Goal: Find specific page/section: Find specific page/section

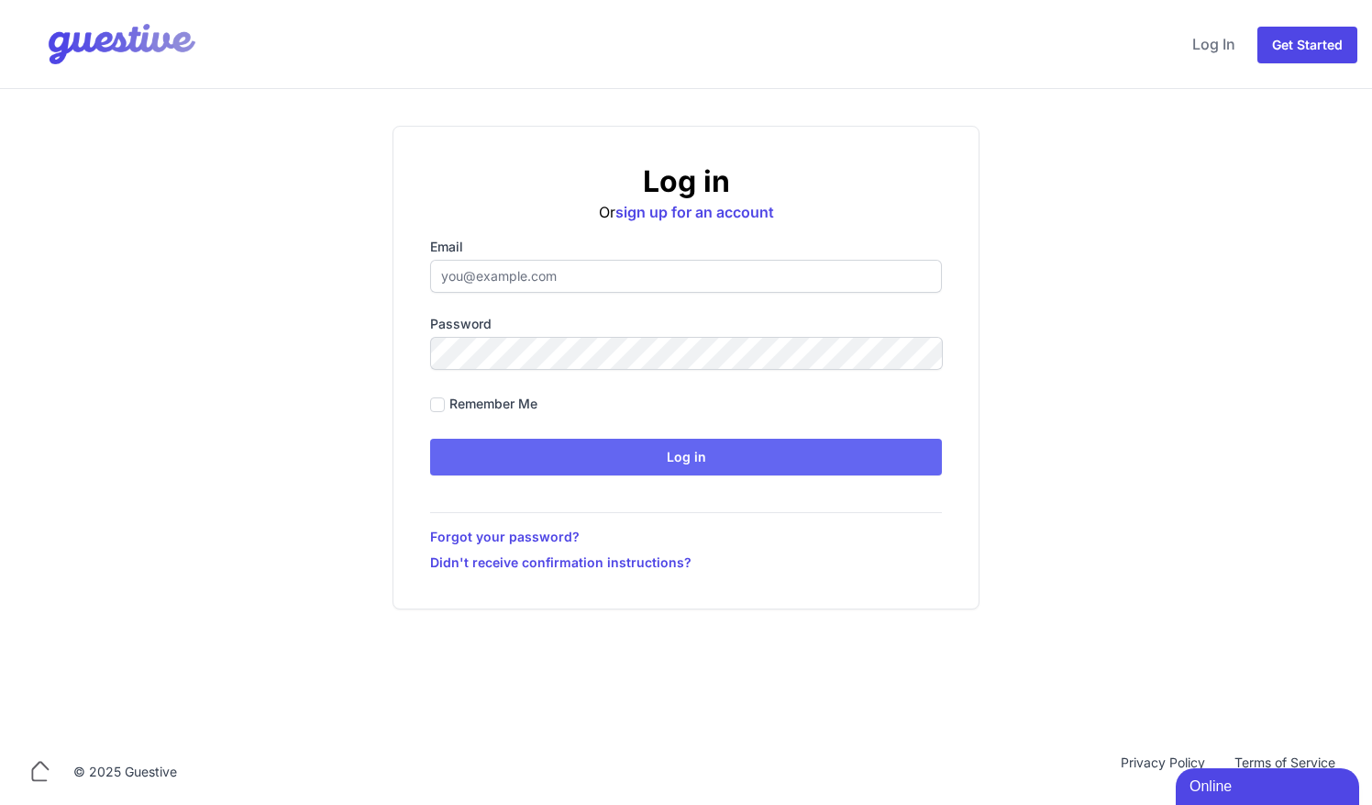
type input "[EMAIL_ADDRESS][DOMAIN_NAME]"
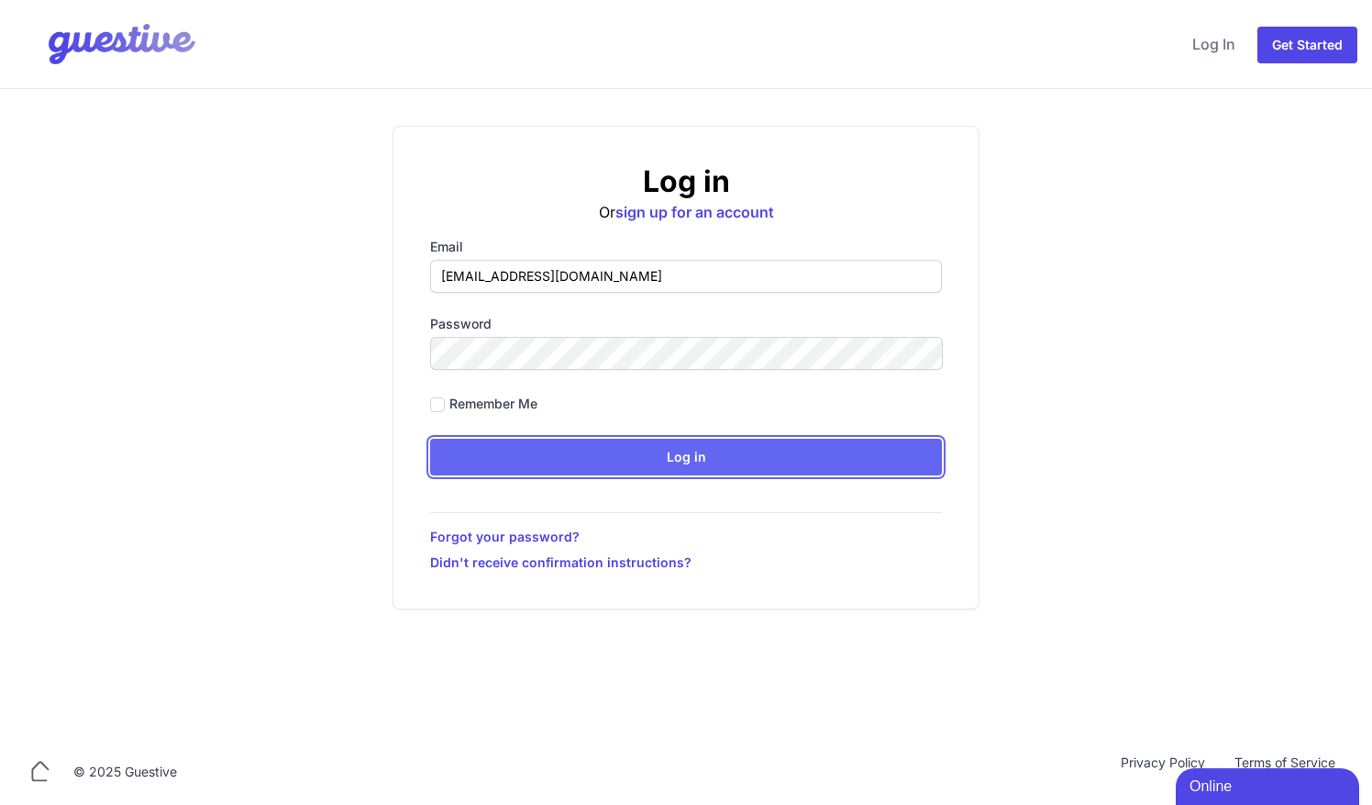
click at [583, 454] on input "Log in" at bounding box center [686, 457] width 512 height 37
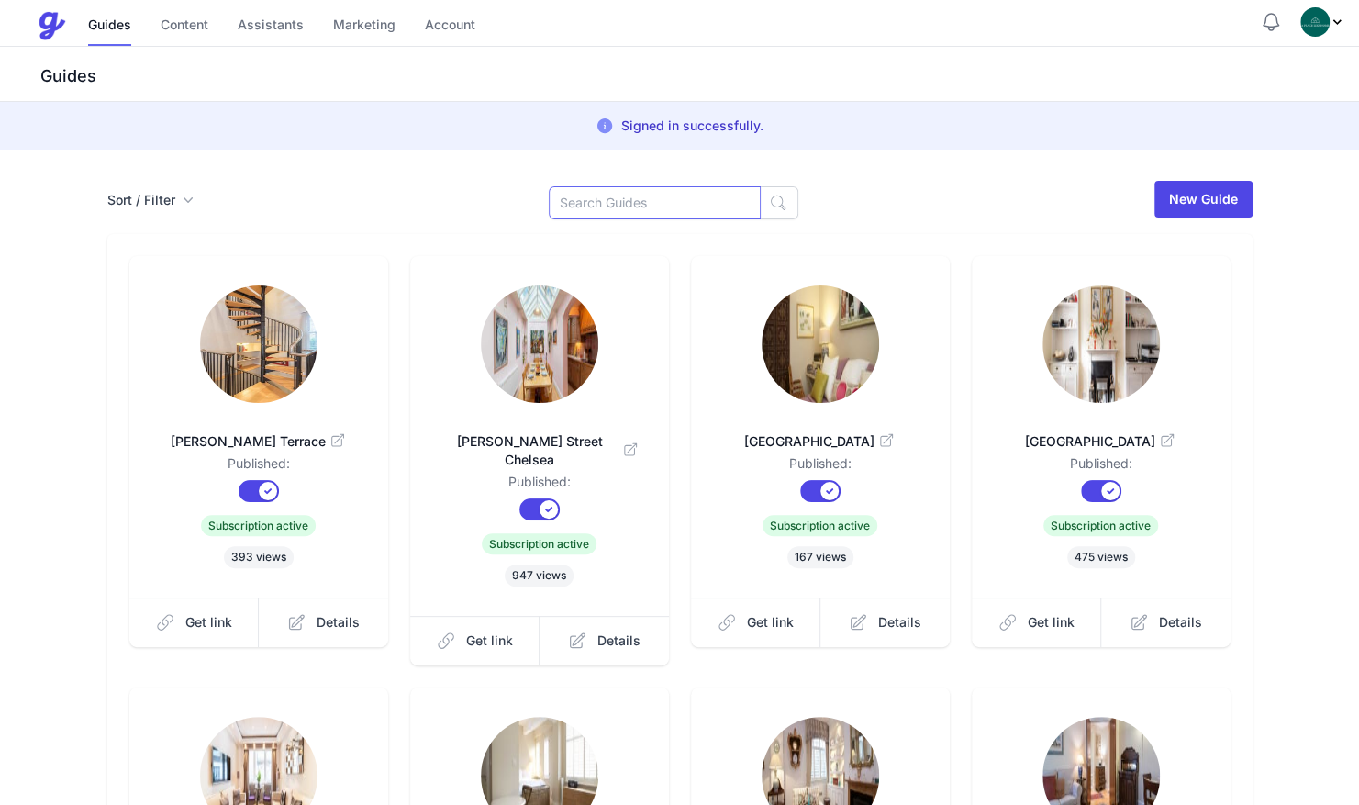
click at [615, 202] on input at bounding box center [655, 202] width 212 height 33
type input "flat"
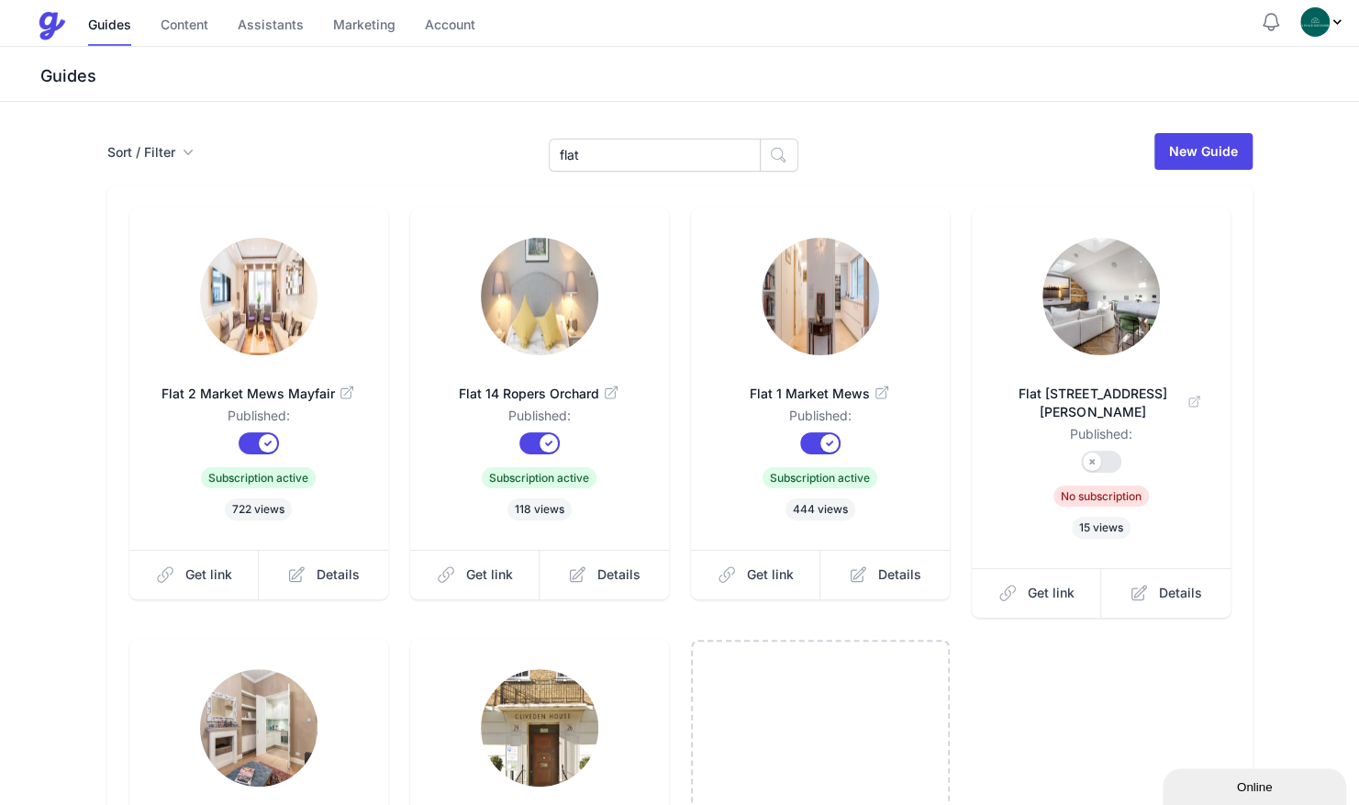
click at [231, 299] on img at bounding box center [258, 296] width 117 height 117
click at [224, 578] on span "Get link" at bounding box center [208, 574] width 47 height 18
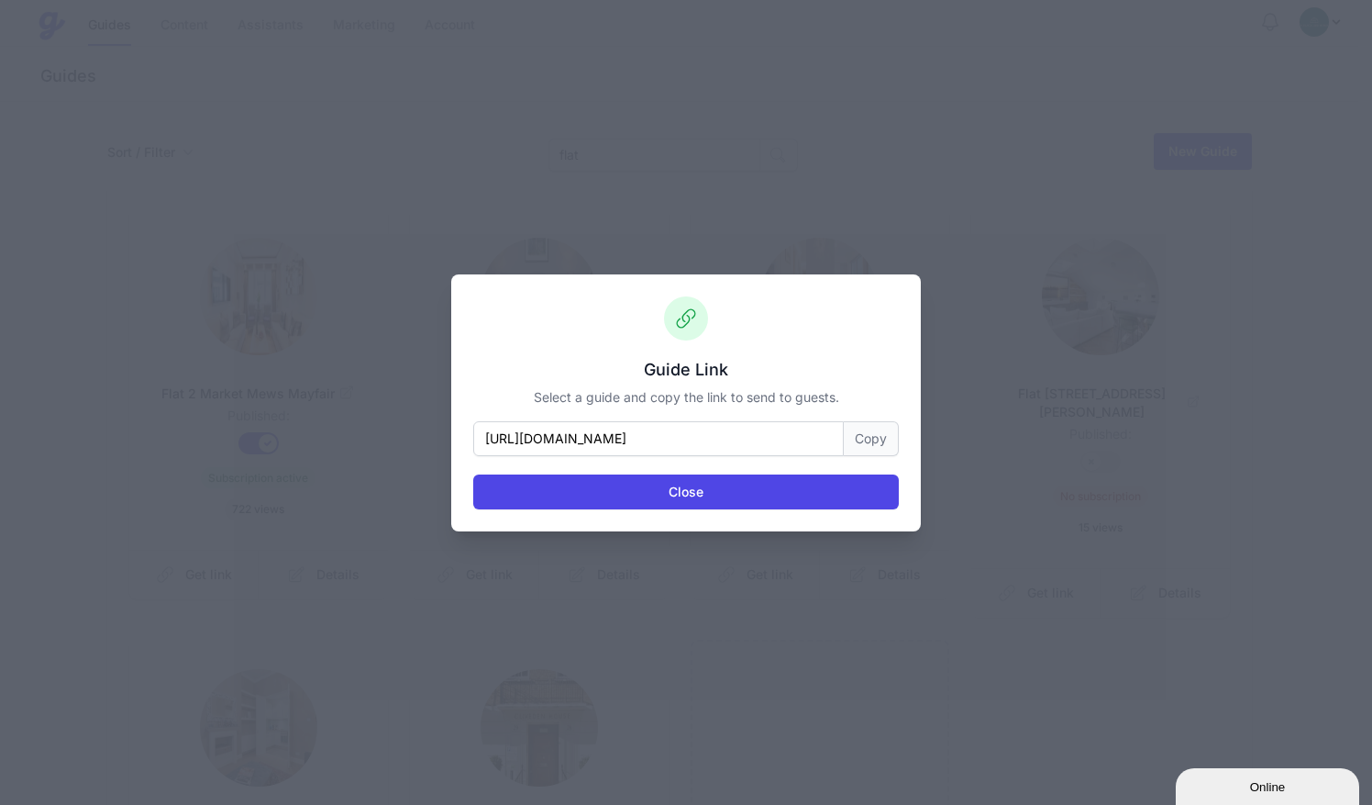
click at [851, 440] on button "Copy" at bounding box center [871, 438] width 55 height 35
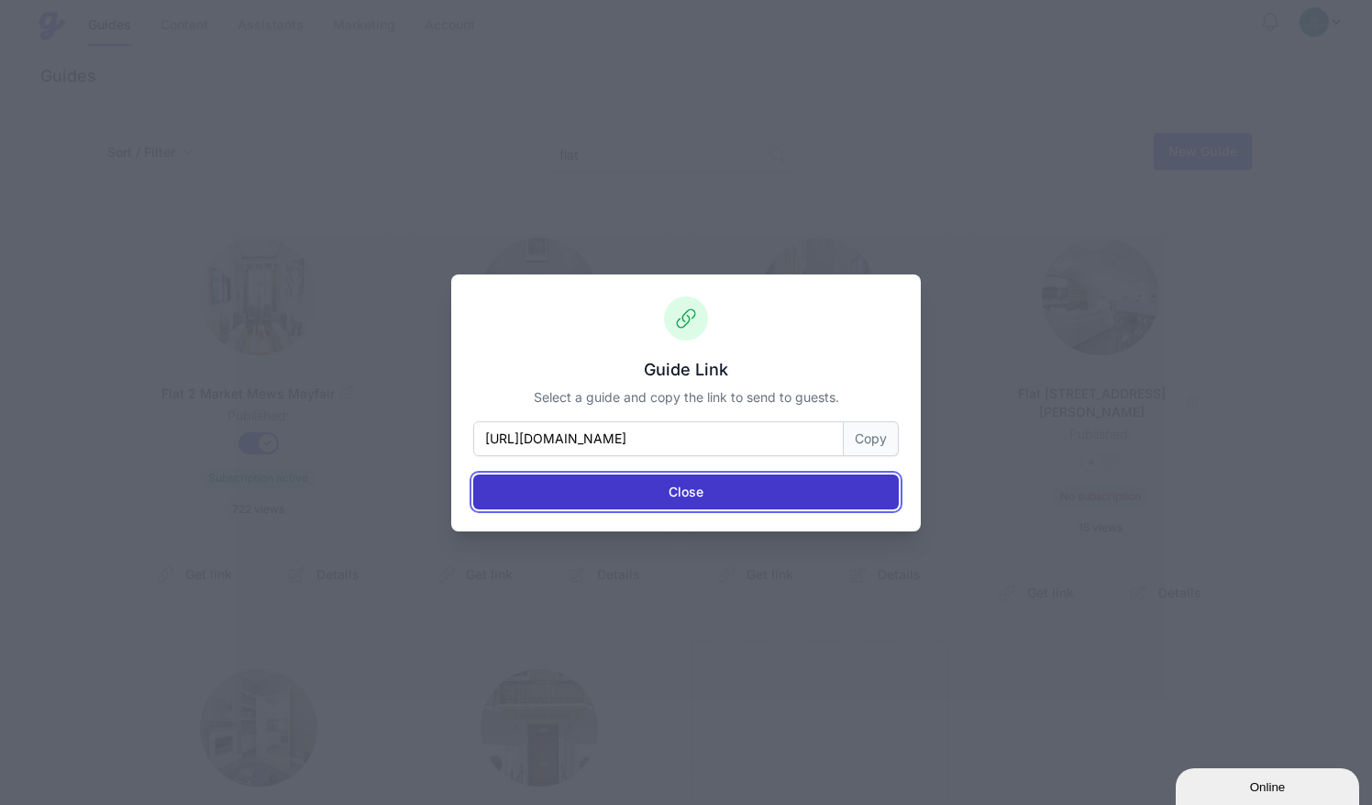
click at [720, 492] on button "Close" at bounding box center [686, 491] width 426 height 35
